Goal: Information Seeking & Learning: Learn about a topic

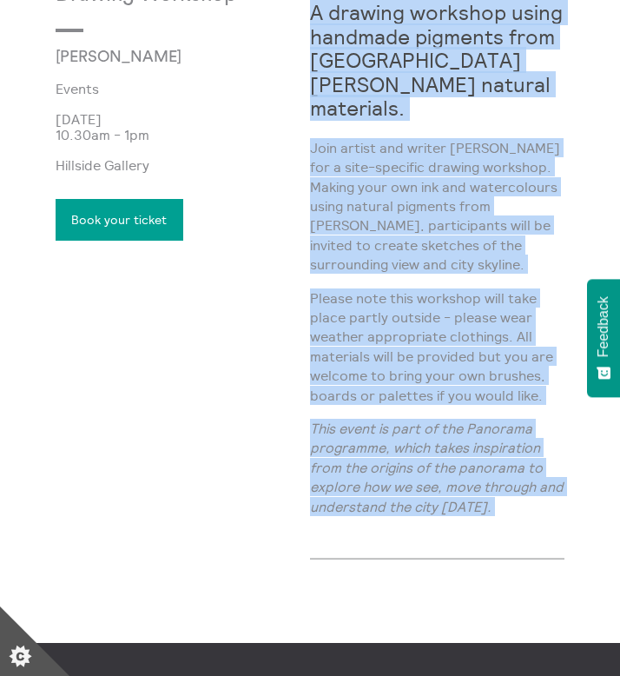
scroll to position [575, 0]
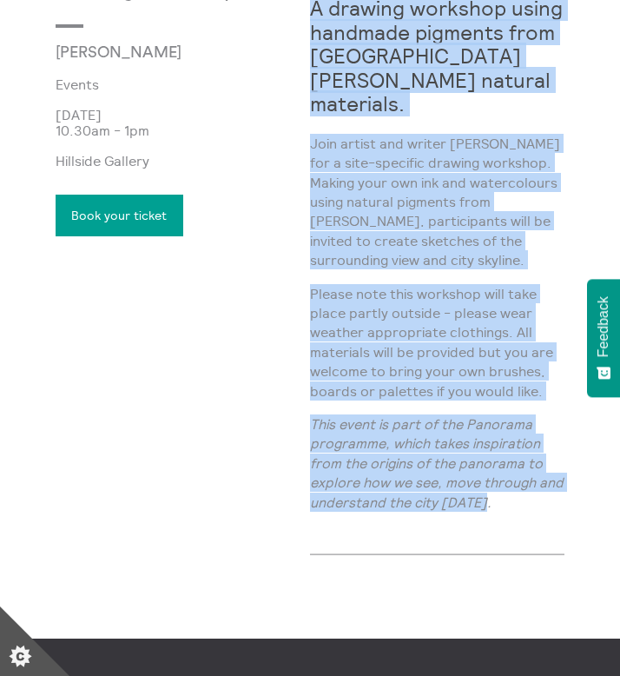
drag, startPoint x: 312, startPoint y: 297, endPoint x: 477, endPoint y: 500, distance: 261.9
click at [477, 500] on div "A drawing workshop using handmade pigments from Calton Hill’s natural materials…" at bounding box center [437, 252] width 255 height 547
copy div "A drawing workshop using handmade pigments from Calton Hill’s natural materials…"
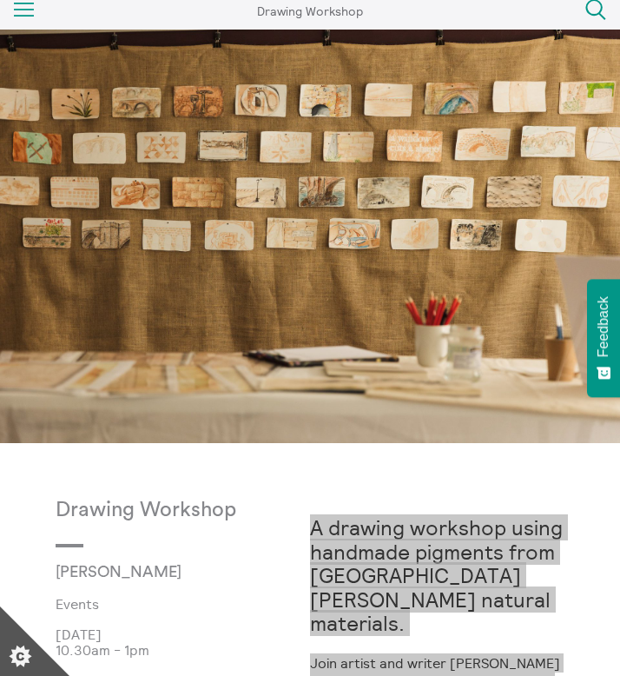
scroll to position [0, 0]
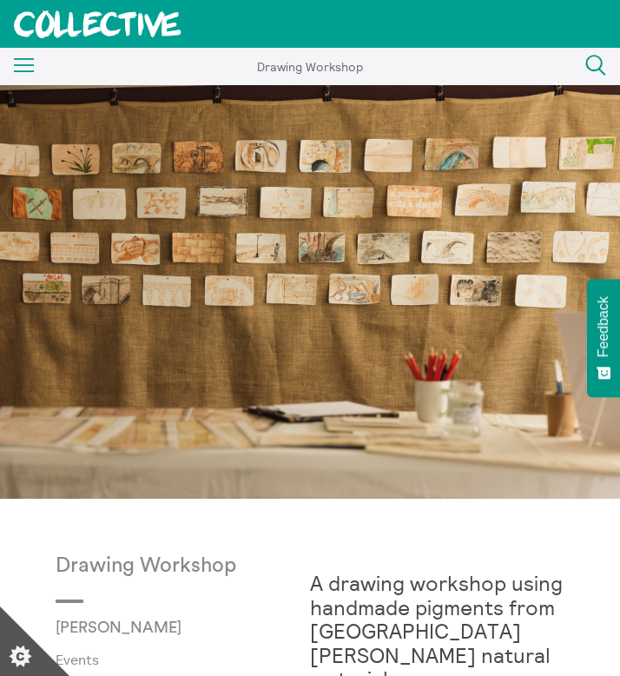
click at [25, 72] on rect at bounding box center [24, 72] width 21 height 2
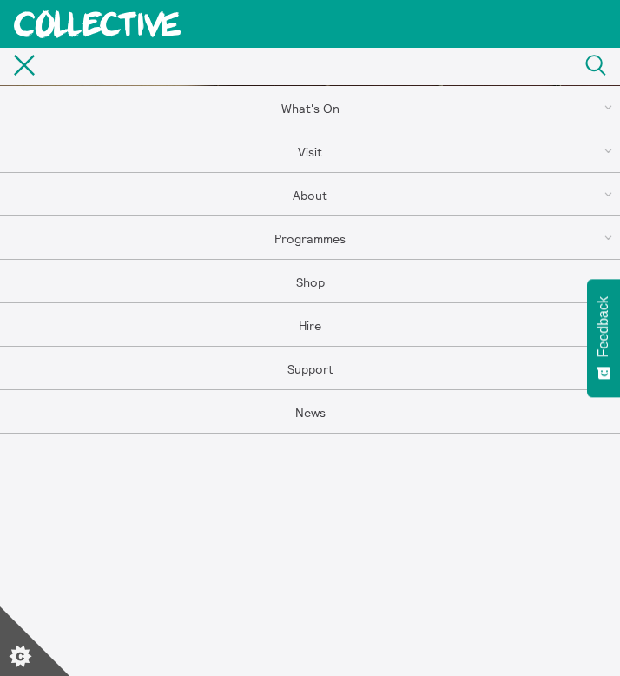
click at [25, 72] on icon "Close" at bounding box center [24, 65] width 21 height 21
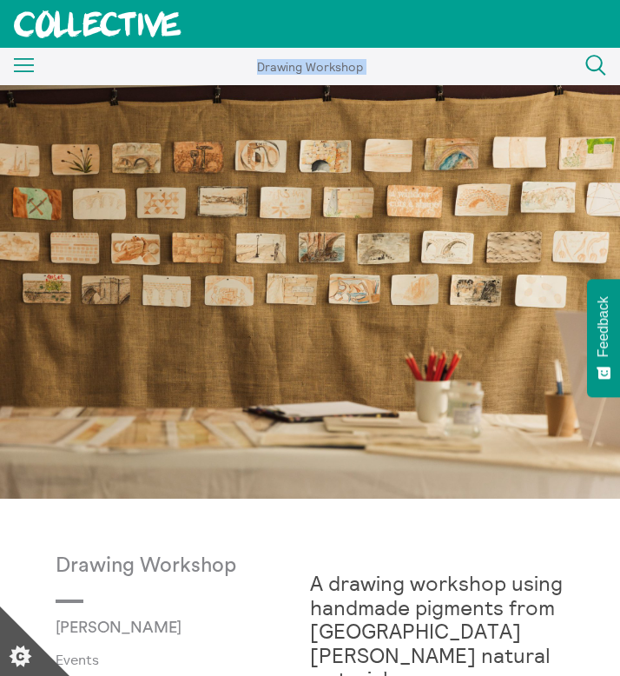
click at [25, 72] on div "Menu Close" at bounding box center [17, 66] width 35 height 31
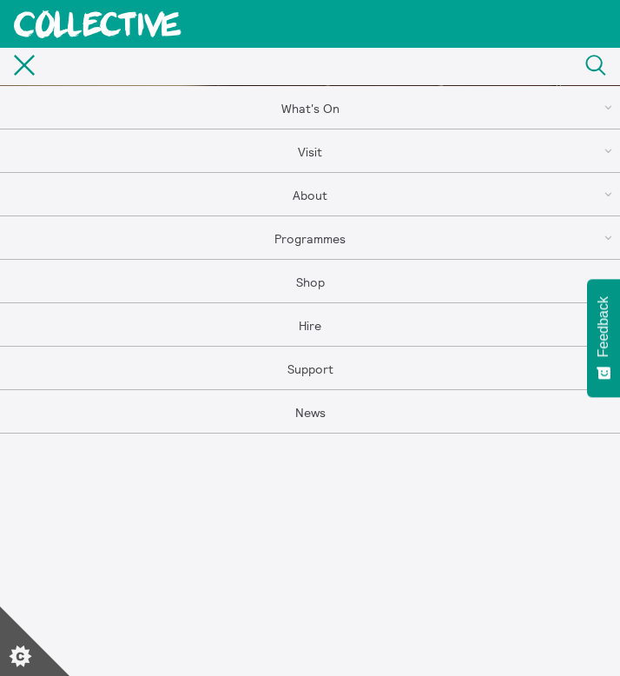
click at [281, 114] on link "What's On" at bounding box center [310, 107] width 620 height 43
click at [321, 202] on link "Exhibitions" at bounding box center [310, 194] width 620 height 43
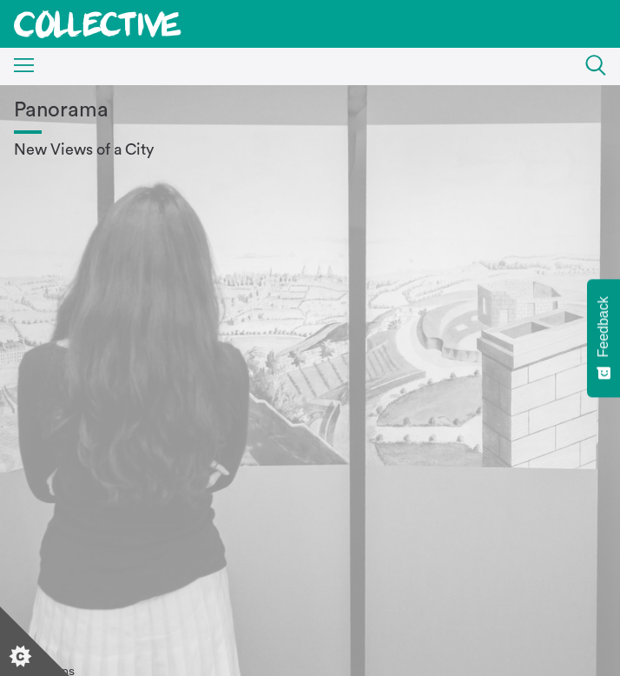
click at [91, 121] on h1 "Panorama" at bounding box center [310, 111] width 593 height 24
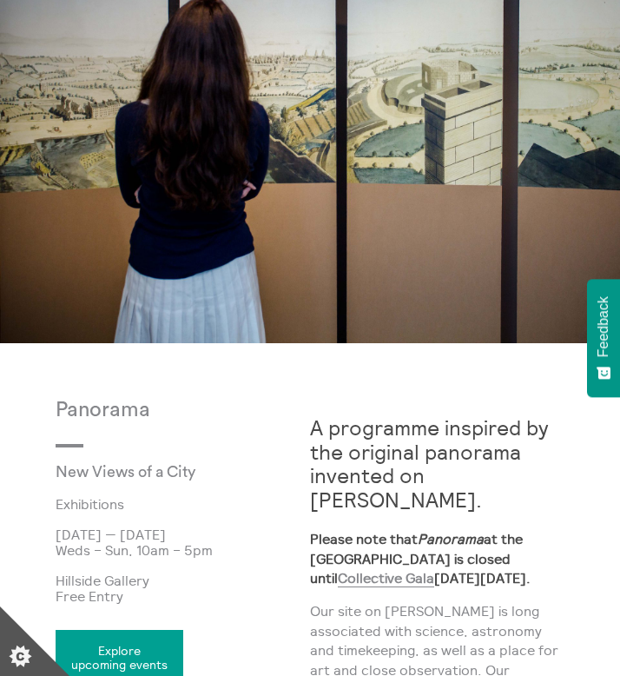
scroll to position [180, 0]
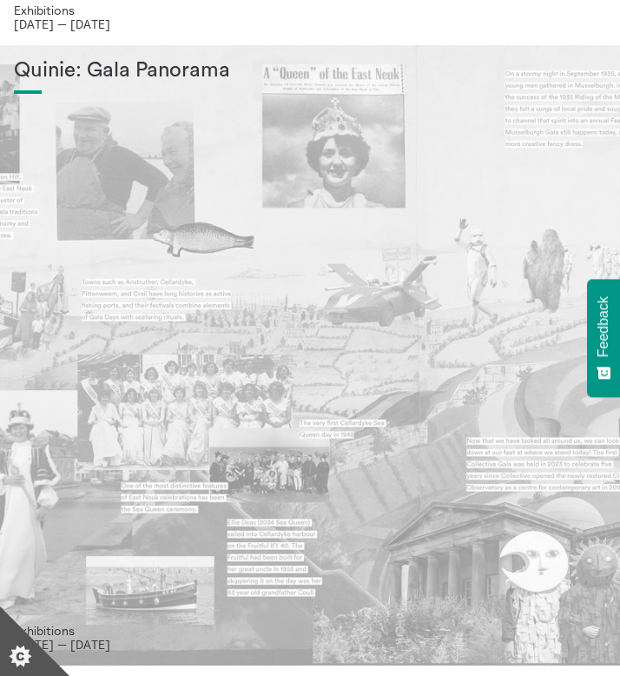
scroll to position [708, 0]
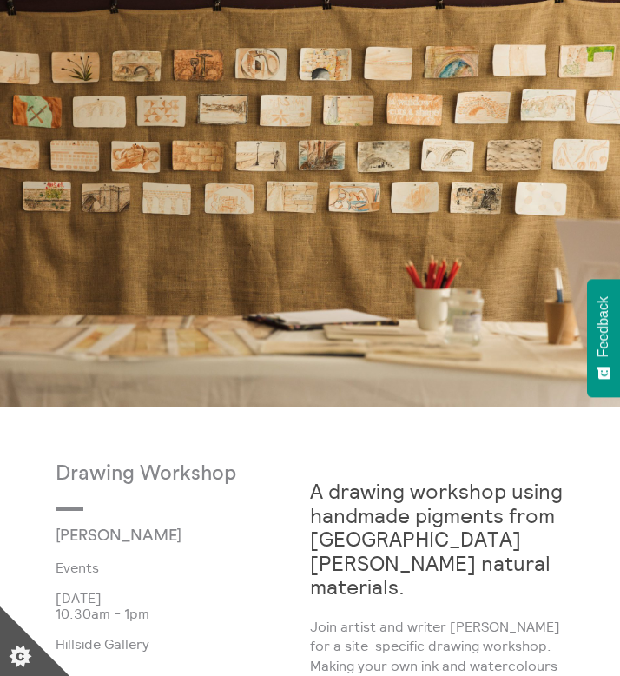
scroll to position [96, 0]
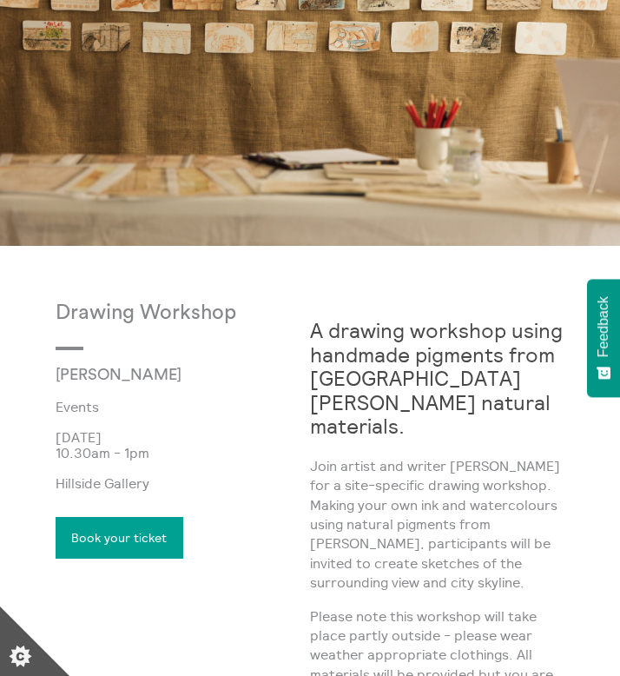
scroll to position [487, 0]
